Goal: Complete application form

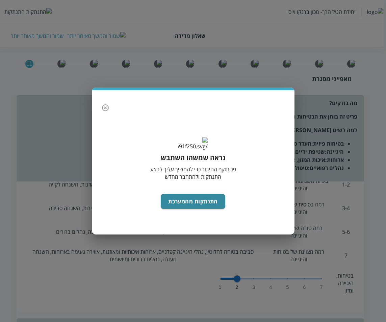
scroll to position [34, 0]
click at [202, 199] on button "התנתקות מהמערכת" at bounding box center [193, 201] width 64 height 15
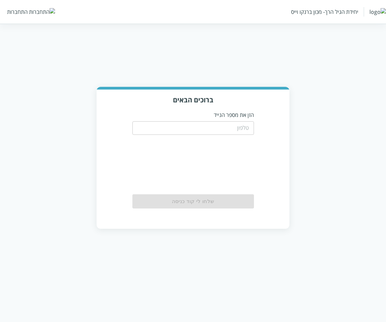
click at [243, 121] on input "tel" at bounding box center [192, 127] width 121 height 13
type input "0533115537"
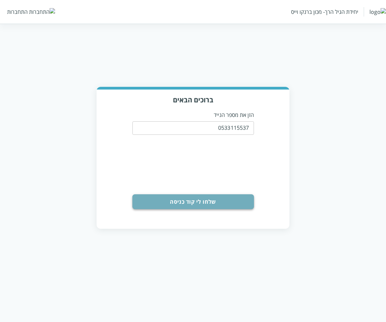
click at [208, 199] on button "שלחו לי קוד כניסה" at bounding box center [192, 201] width 121 height 15
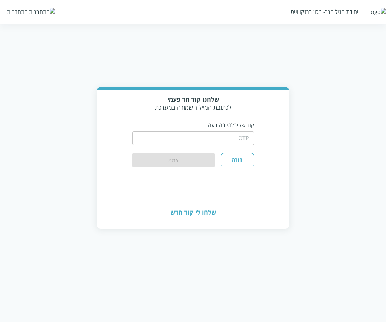
click at [231, 134] on input "string" at bounding box center [192, 137] width 121 height 13
type input "1234"
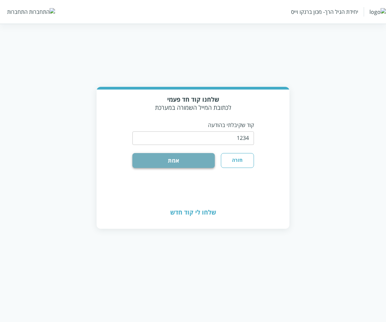
click at [196, 156] on button "אמת" at bounding box center [173, 160] width 83 height 15
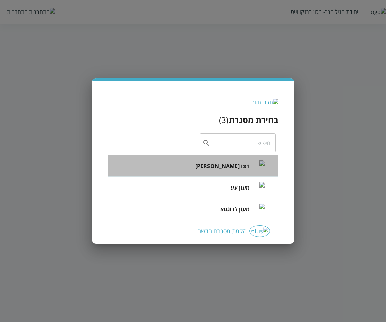
click at [224, 162] on li "ויצו [PERSON_NAME]" at bounding box center [193, 166] width 170 height 22
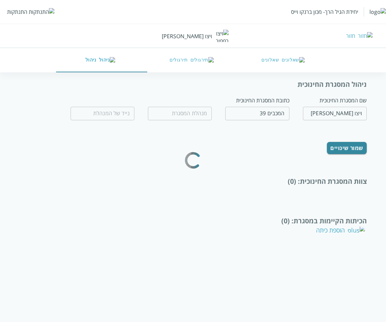
type input "[PERSON_NAME]"
type input "0532654189"
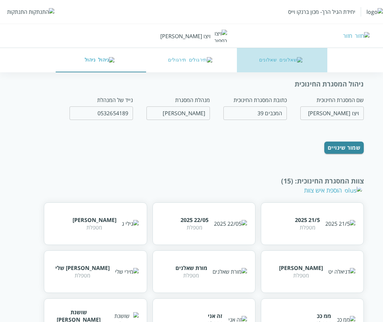
drag, startPoint x: 284, startPoint y: 59, endPoint x: 262, endPoint y: 142, distance: 86.2
click at [284, 60] on button "שאלונים" at bounding box center [282, 60] width 91 height 24
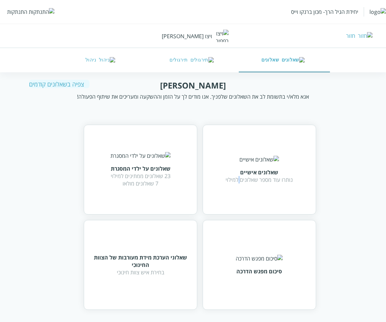
drag, startPoint x: 241, startPoint y: 187, endPoint x: 244, endPoint y: 191, distance: 4.4
click at [242, 187] on div "שאלונים אישיים נותרו עוד מספר שאלונים למילוי" at bounding box center [258, 170] width 113 height 90
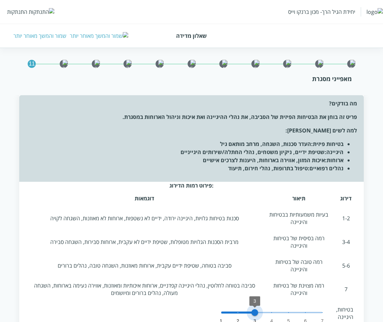
click at [254, 307] on span "1 2 3 4 5 6 7 3" at bounding box center [271, 312] width 101 height 10
click at [272, 307] on span "1 2 3 4 5 6 7 4" at bounding box center [271, 312] width 101 height 10
drag, startPoint x: 288, startPoint y: 282, endPoint x: 293, endPoint y: 282, distance: 5.1
click at [290, 307] on span "1 2 3 4 5 6 7 5" at bounding box center [271, 312] width 101 height 10
click at [303, 307] on span "1 2 3 4 5 6 7 6" at bounding box center [271, 312] width 101 height 10
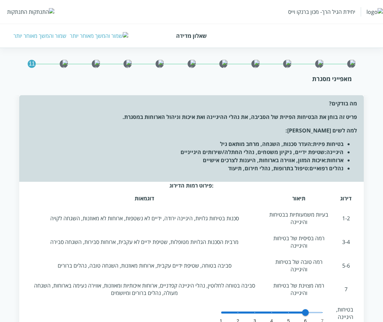
click at [323, 302] on div "בטיחות, היגיינה ומזון 1 2 3 4 5 6 7 6" at bounding box center [289, 317] width 136 height 30
drag, startPoint x: 288, startPoint y: 284, endPoint x: 284, endPoint y: 285, distance: 4.1
click at [287, 307] on span "1 2 3 4 5 6 7 6" at bounding box center [271, 312] width 101 height 10
click at [269, 307] on span "1 2 3 4 5 6 7 4" at bounding box center [271, 312] width 101 height 10
click at [254, 307] on span "1 2 3 4 5 6 7 4" at bounding box center [271, 312] width 101 height 10
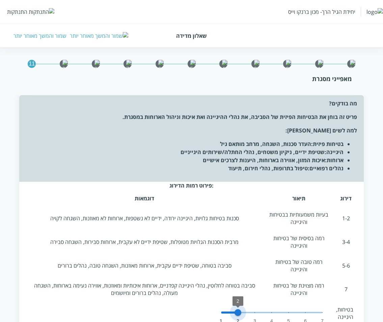
click at [237, 307] on span "1 2 3 4 5 6 7 2" at bounding box center [271, 312] width 101 height 10
type input "1"
click at [223, 307] on span "1 2 3 4 5 6 7 2" at bounding box center [271, 312] width 101 height 10
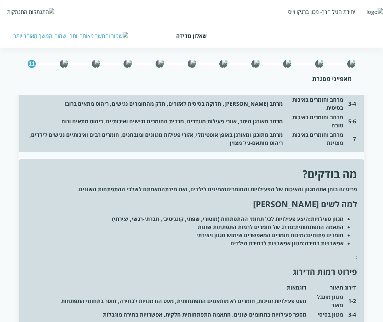
scroll to position [472, 0]
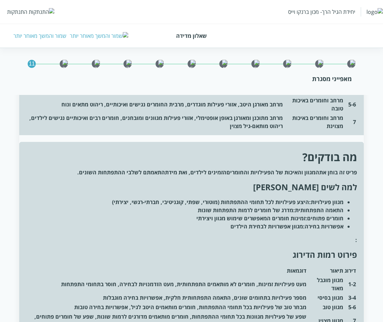
type input "3"
type input "7"
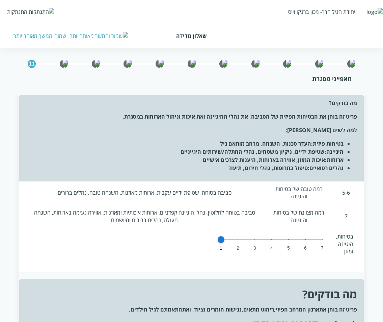
scroll to position [0, 0]
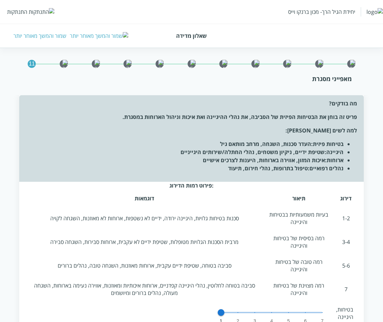
type input "8"
